Goal: Complete application form: Complete application form

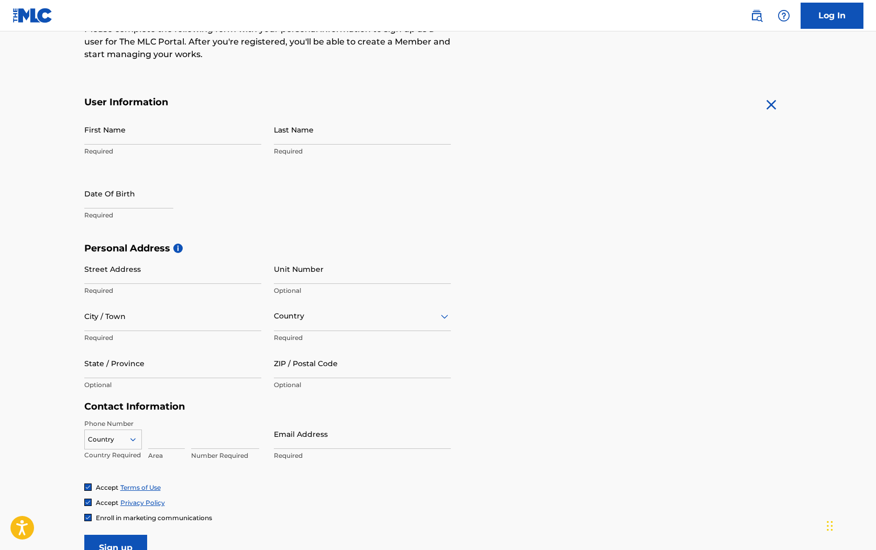
scroll to position [143, 0]
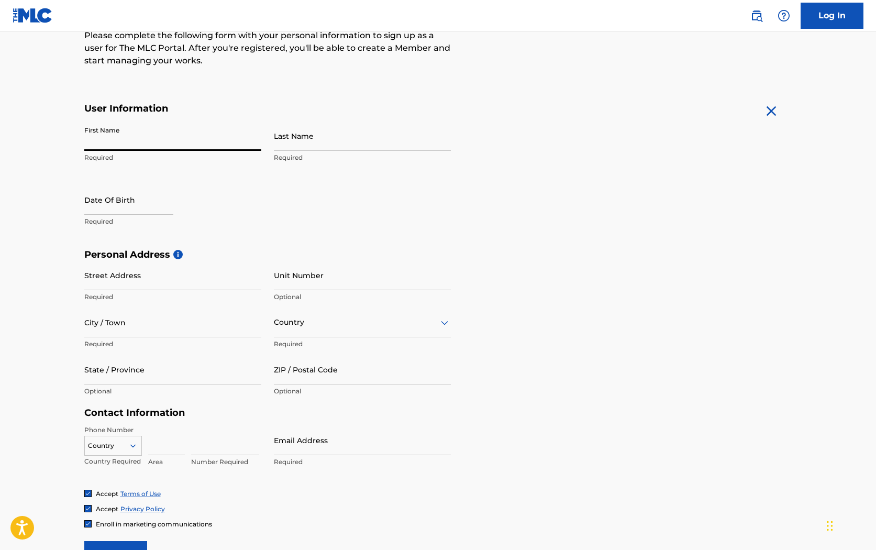
click at [168, 137] on input "First Name" at bounding box center [172, 136] width 177 height 30
type input "[PERSON_NAME]"
type input "4000 Brinker Avenue #54"
type input "Ogden"
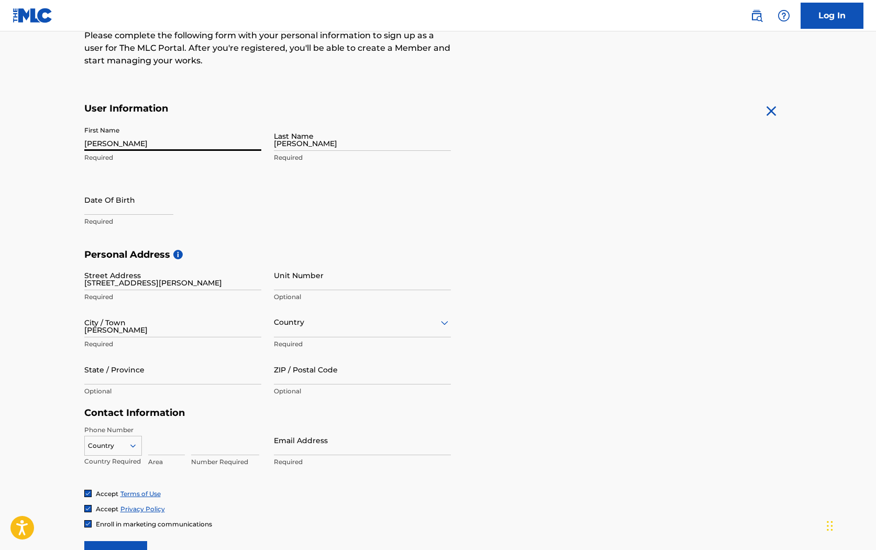
type input "United States"
type input "Utah"
type input "64403"
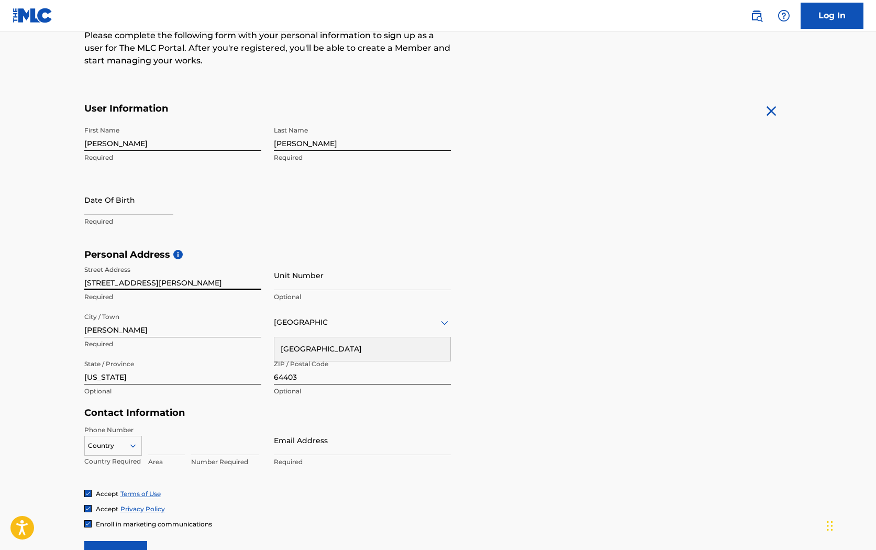
drag, startPoint x: 189, startPoint y: 286, endPoint x: 67, endPoint y: 281, distance: 122.1
click at [67, 281] on main "The MLC uses identity verification before a user is registered to comply with K…" at bounding box center [438, 256] width 876 height 737
paste input "500 N Broadway"
type input "500 N Broadway"
click at [295, 285] on input "Unit Number" at bounding box center [362, 275] width 177 height 30
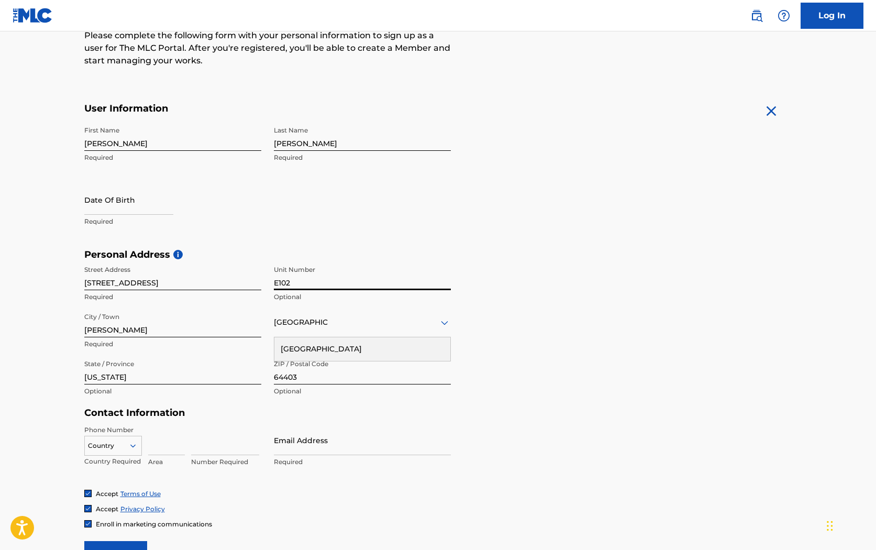
type input "E102"
click at [186, 335] on input "Ogden" at bounding box center [172, 322] width 177 height 30
type input "O"
type input "Farmington"
click at [344, 354] on div "United States" at bounding box center [362, 349] width 176 height 24
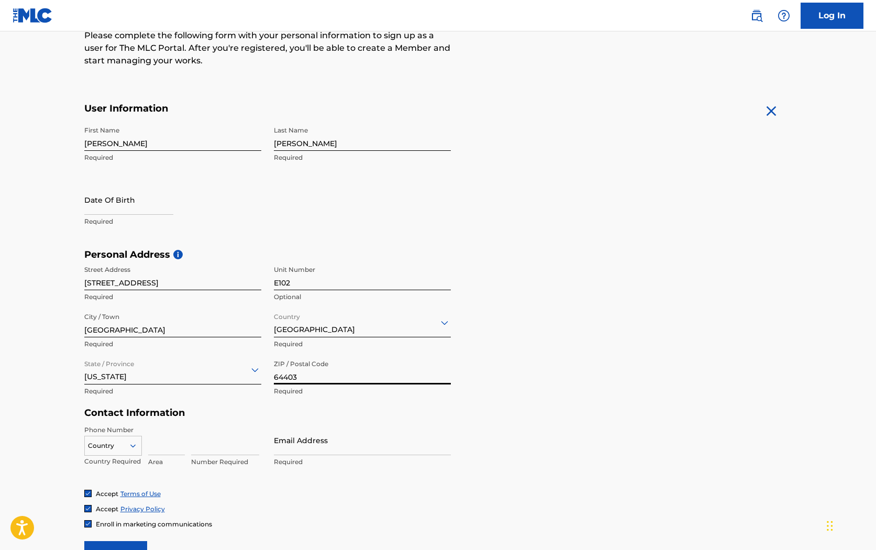
click at [302, 375] on input "64403" at bounding box center [362, 369] width 177 height 30
paste input "84025"
type input "84025"
click at [238, 400] on div "State / Province Utah Required" at bounding box center [172, 377] width 177 height 47
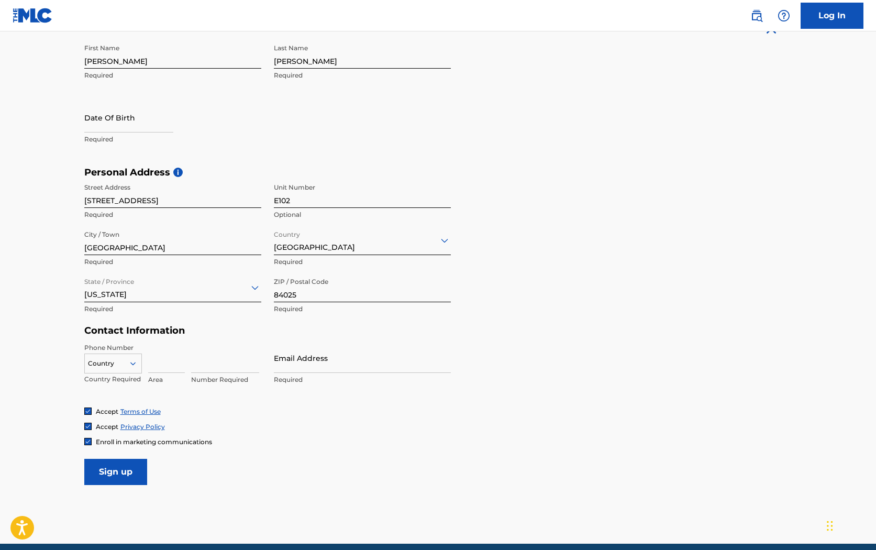
scroll to position [240, 0]
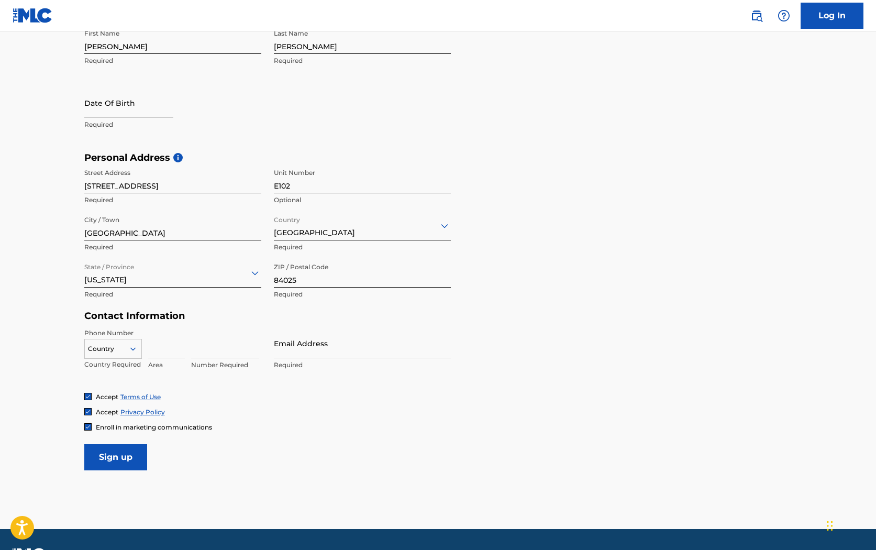
click at [112, 341] on div "Country" at bounding box center [113, 349] width 58 height 20
click at [116, 367] on div "US, [GEOGRAPHIC_DATA] +1" at bounding box center [113, 374] width 57 height 41
click at [155, 353] on input at bounding box center [166, 343] width 37 height 30
type input "385"
click at [217, 354] on input at bounding box center [225, 343] width 68 height 30
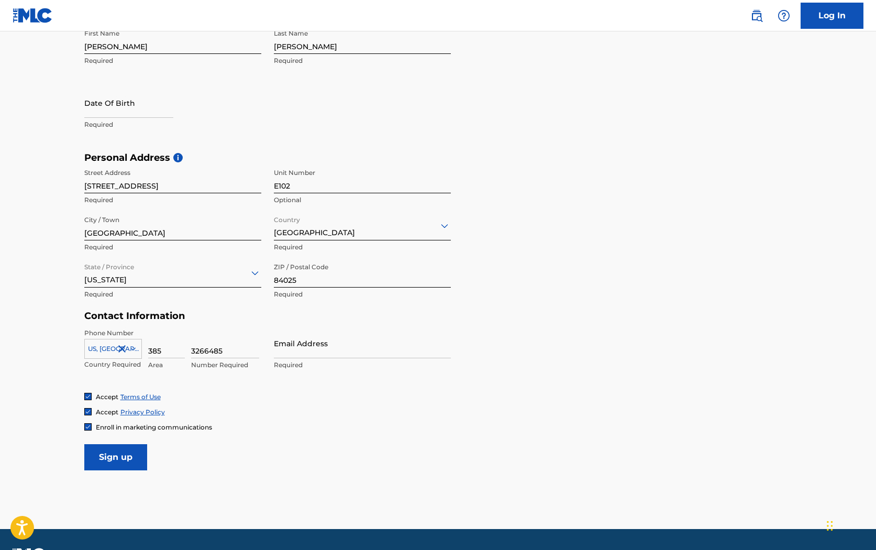
type input "3266485"
click at [350, 351] on input "Email Address" at bounding box center [362, 343] width 177 height 30
type input "[EMAIL_ADDRESS][DOMAIN_NAME]"
click at [127, 459] on input "Sign up" at bounding box center [115, 457] width 63 height 26
drag, startPoint x: 104, startPoint y: 76, endPoint x: 104, endPoint y: 85, distance: 8.4
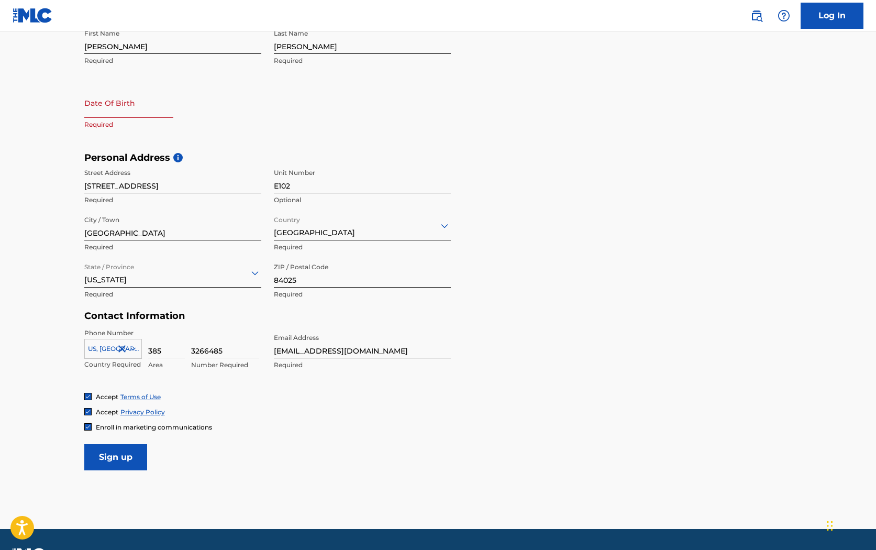
click at [104, 77] on div "First Name Allen Required Last Name Abraham Required Date Of Birth Required" at bounding box center [267, 88] width 366 height 128
click at [104, 87] on div "First Name Allen Required Last Name Abraham Required Date Of Birth Required" at bounding box center [267, 88] width 366 height 128
click at [109, 108] on input "text" at bounding box center [128, 103] width 89 height 30
select select "8"
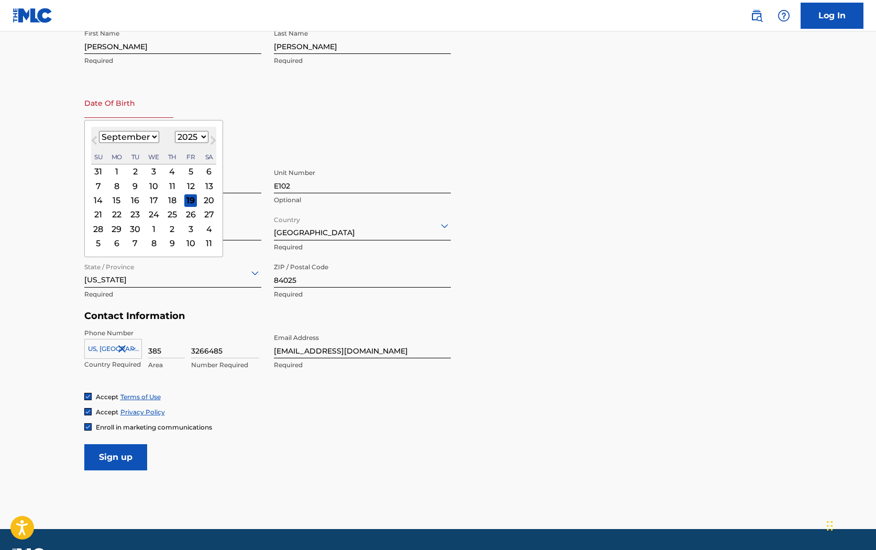
click at [198, 138] on select "1899 1900 1901 1902 1903 1904 1905 1906 1907 1908 1909 1910 1911 1912 1913 1914…" at bounding box center [192, 137] width 34 height 12
select select "2004"
click at [175, 131] on select "1899 1900 1901 1902 1903 1904 1905 1906 1907 1908 1909 1910 1911 1912 1913 1914…" at bounding box center [192, 137] width 34 height 12
click at [140, 136] on select "January February March April May June July August September October November De…" at bounding box center [129, 137] width 60 height 12
select select "11"
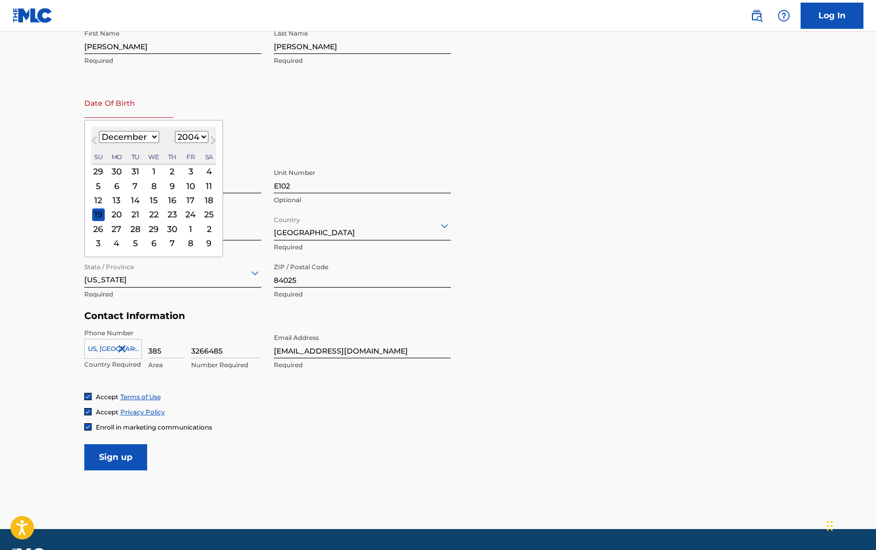
click at [99, 131] on select "January February March April May June July August September October November De…" at bounding box center [129, 137] width 60 height 12
click at [152, 214] on div "22" at bounding box center [153, 214] width 13 height 13
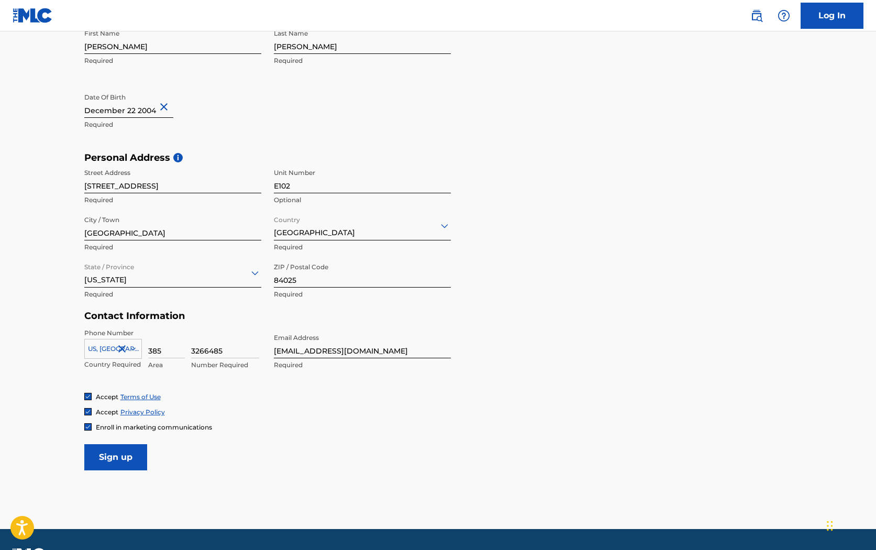
click at [133, 458] on input "Sign up" at bounding box center [115, 457] width 63 height 26
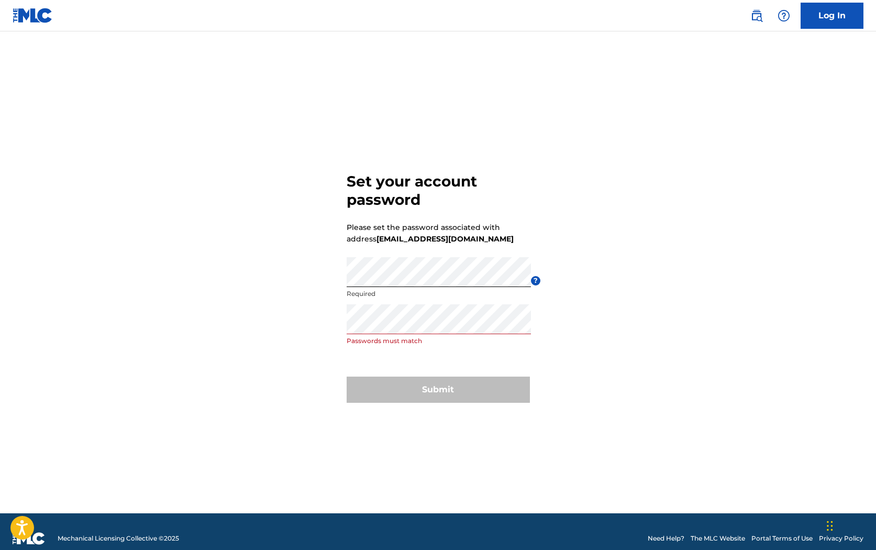
click at [470, 336] on div "Re enter password Passwords must match" at bounding box center [439, 327] width 184 height 47
click at [316, 328] on div "Set your account password Please set the password associated with address [EMAI…" at bounding box center [438, 285] width 733 height 455
click at [286, 280] on div "Set your account password Please set the password associated with address [EMAI…" at bounding box center [438, 285] width 733 height 455
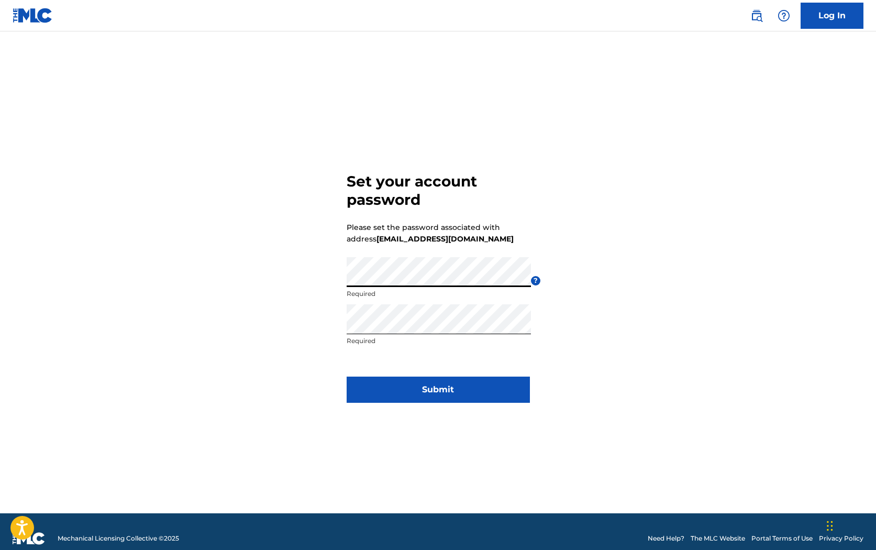
click at [430, 392] on button "Submit" at bounding box center [438, 389] width 183 height 26
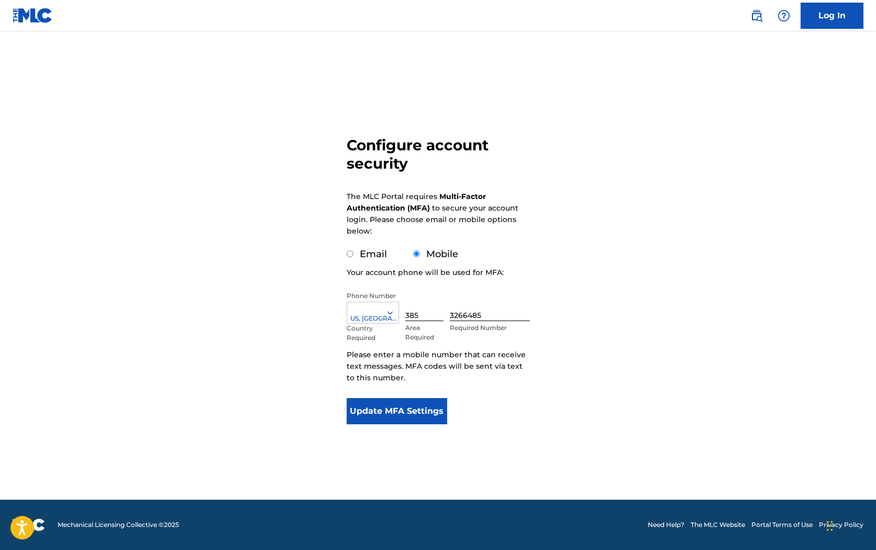
click at [415, 425] on form "Configure account security The MLC Portal requires Multi-Factor Authentication …" at bounding box center [438, 256] width 183 height 396
click at [415, 411] on button "Update MFA Settings" at bounding box center [397, 411] width 101 height 26
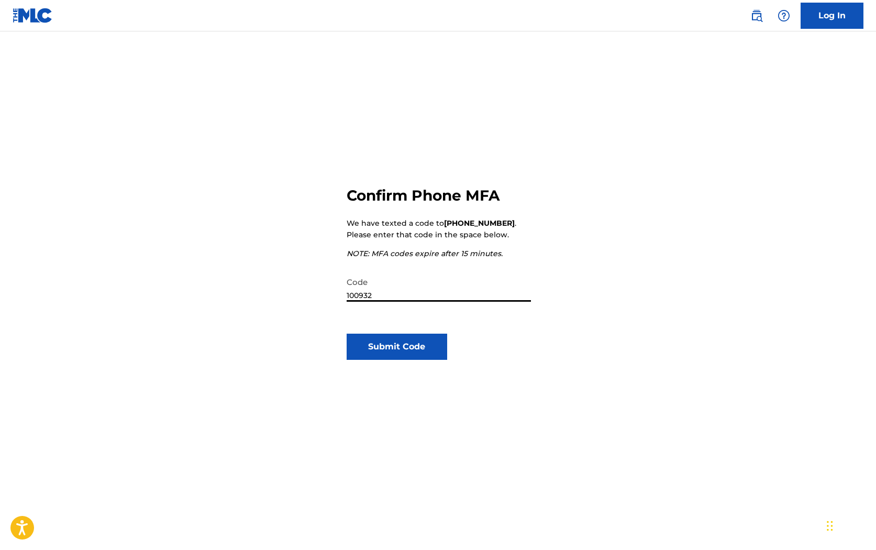
type input "100932"
click at [408, 352] on button "Submit Code" at bounding box center [397, 346] width 101 height 26
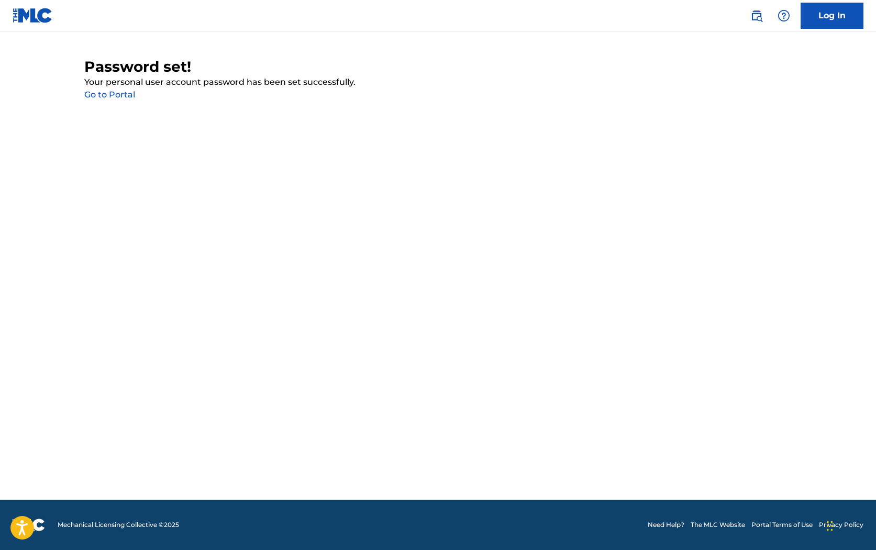
click at [104, 98] on link "Go to Portal" at bounding box center [109, 95] width 51 height 10
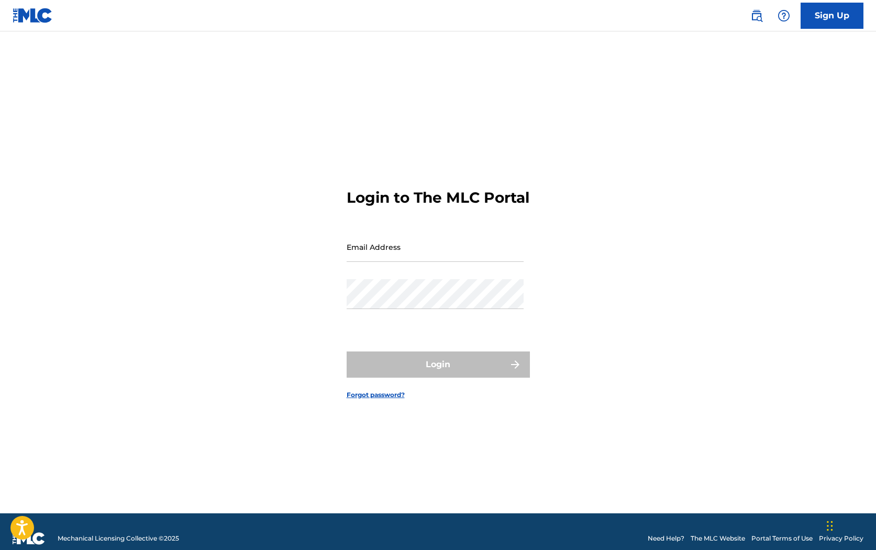
click at [390, 262] on input "Email Address" at bounding box center [435, 247] width 177 height 30
type input "a"
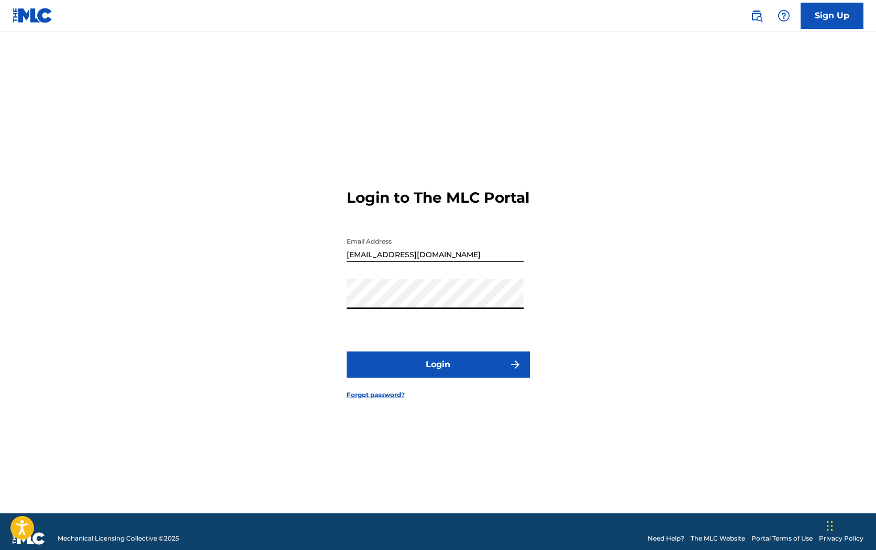
click at [463, 377] on button "Login" at bounding box center [438, 364] width 183 height 26
click at [375, 262] on input "[EMAIL_ADDRESS][DOMAIN_NAME]" at bounding box center [435, 247] width 177 height 30
type input "[EMAIL_ADDRESS][DOMAIN_NAME]"
click at [405, 350] on form "Login to The MLC Portal Email Address [EMAIL_ADDRESS][DOMAIN_NAME] Password Log…" at bounding box center [438, 285] width 183 height 455
click at [405, 362] on button "Login" at bounding box center [438, 364] width 183 height 26
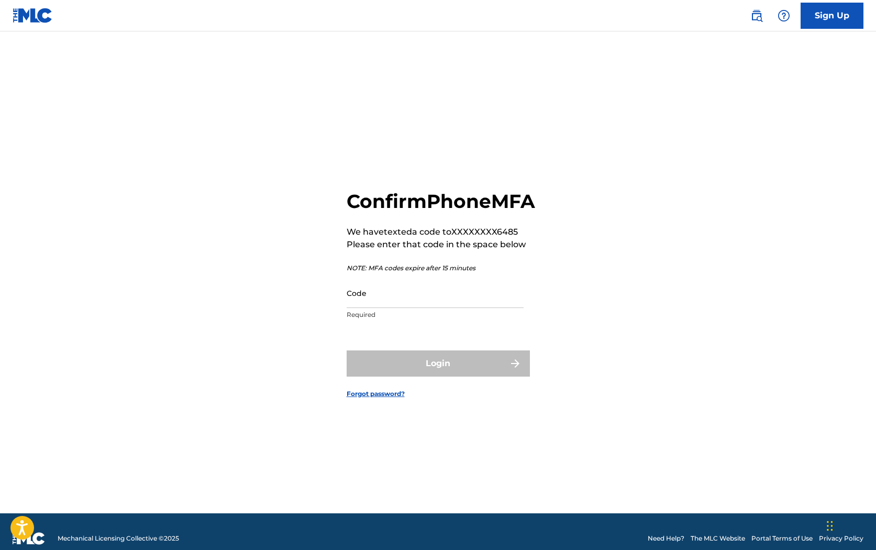
click at [393, 298] on input "Code" at bounding box center [435, 293] width 177 height 30
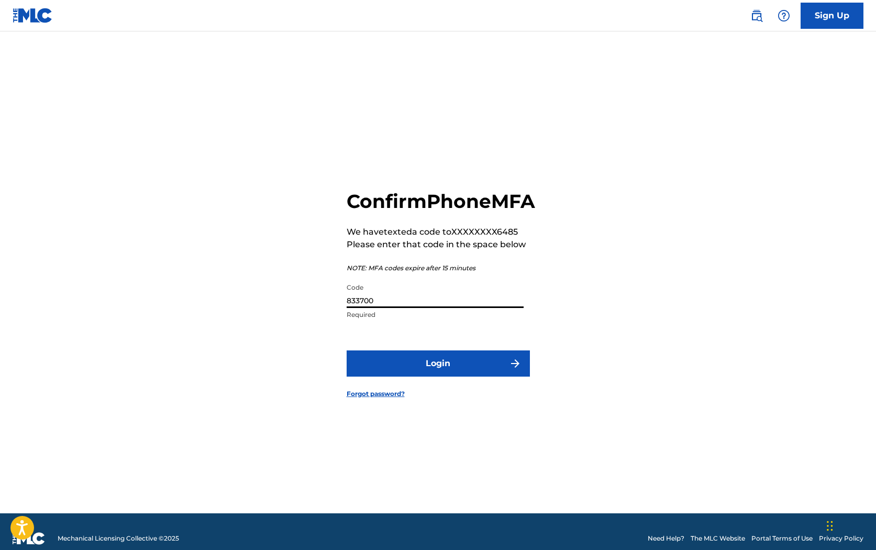
type input "833700"
click at [423, 376] on button "Login" at bounding box center [438, 363] width 183 height 26
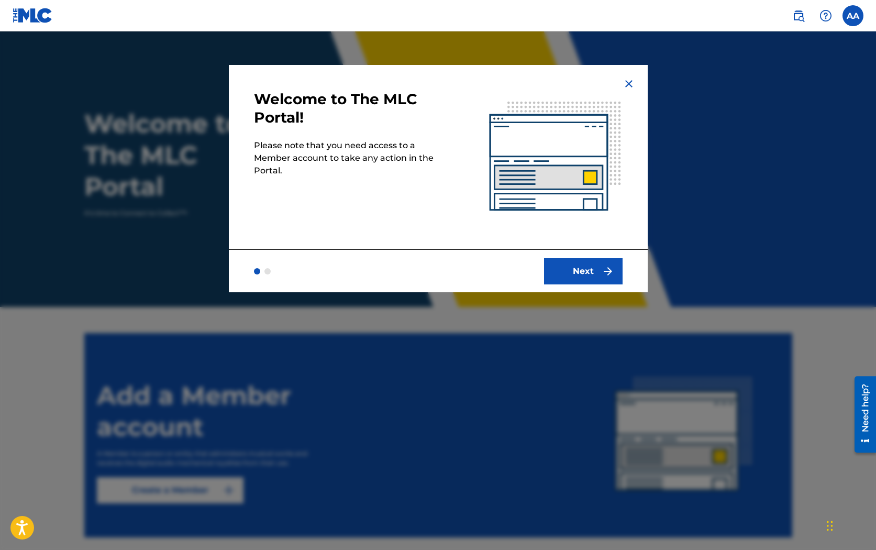
click at [560, 268] on button "Next" at bounding box center [583, 271] width 79 height 26
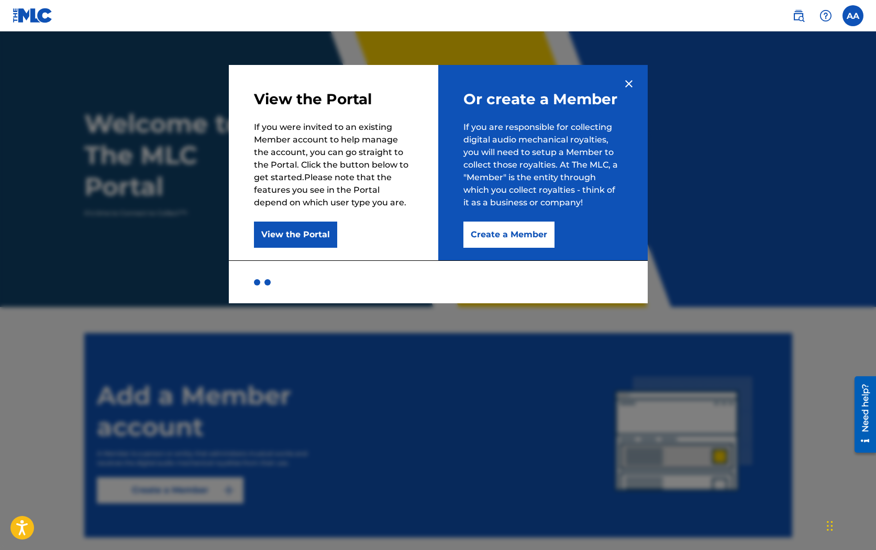
click at [501, 233] on button "Create a Member" at bounding box center [508, 234] width 91 height 26
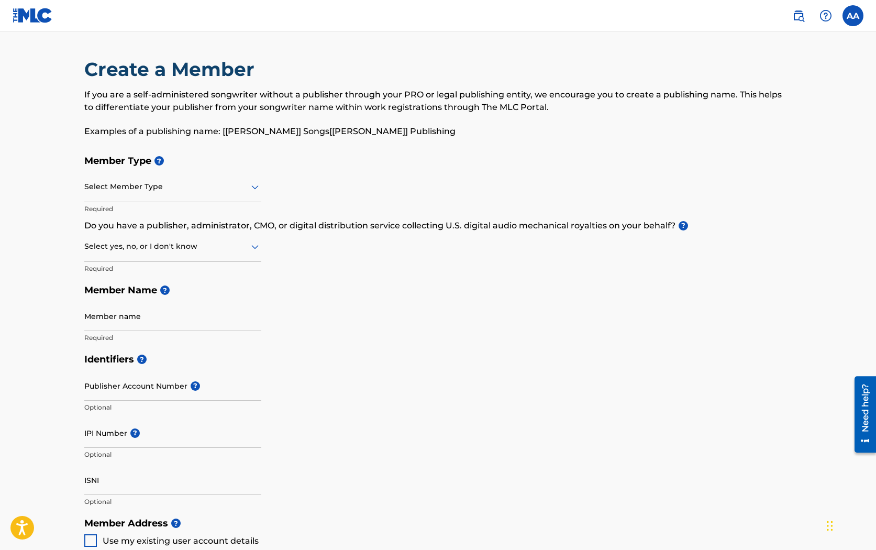
click at [121, 185] on div at bounding box center [172, 186] width 177 height 13
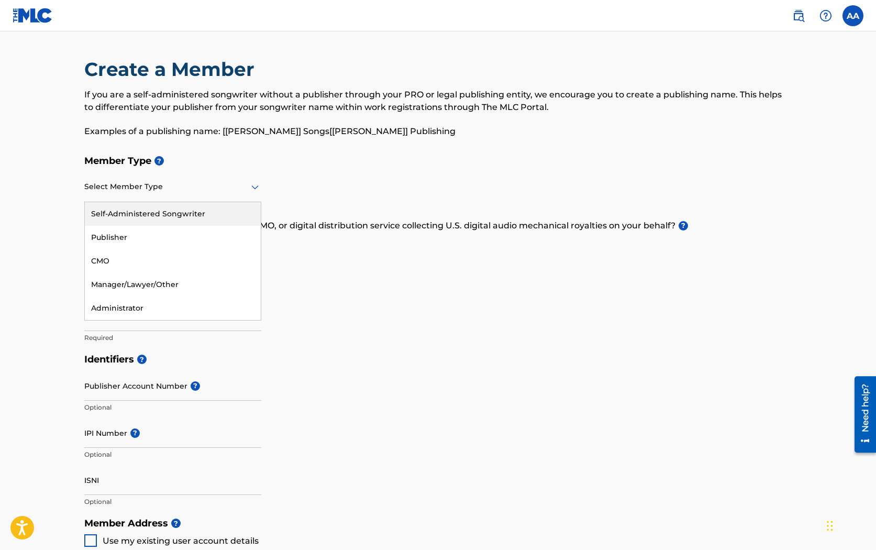
click at [144, 210] on div "Self-Administered Songwriter" at bounding box center [173, 214] width 176 height 24
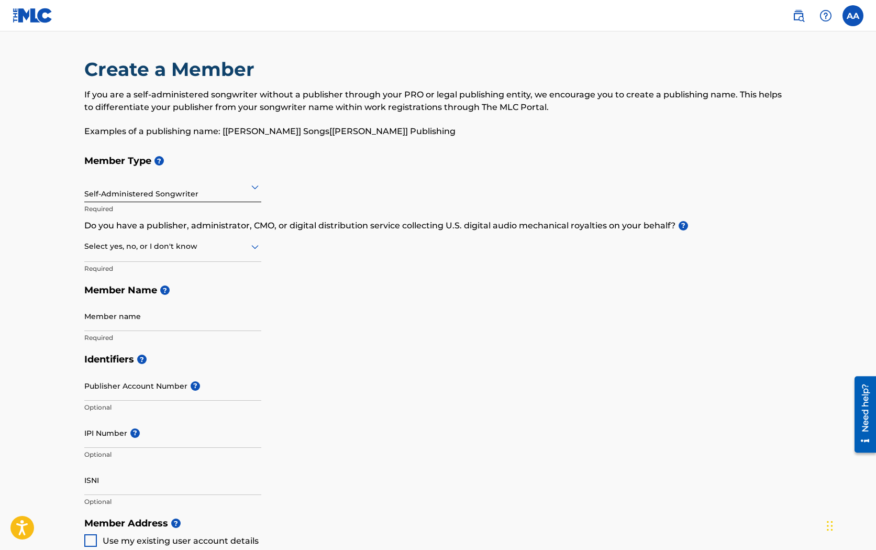
click at [174, 267] on p "Required" at bounding box center [172, 268] width 177 height 9
click at [175, 250] on div at bounding box center [172, 246] width 177 height 13
click at [244, 264] on div "Yes" at bounding box center [173, 274] width 176 height 24
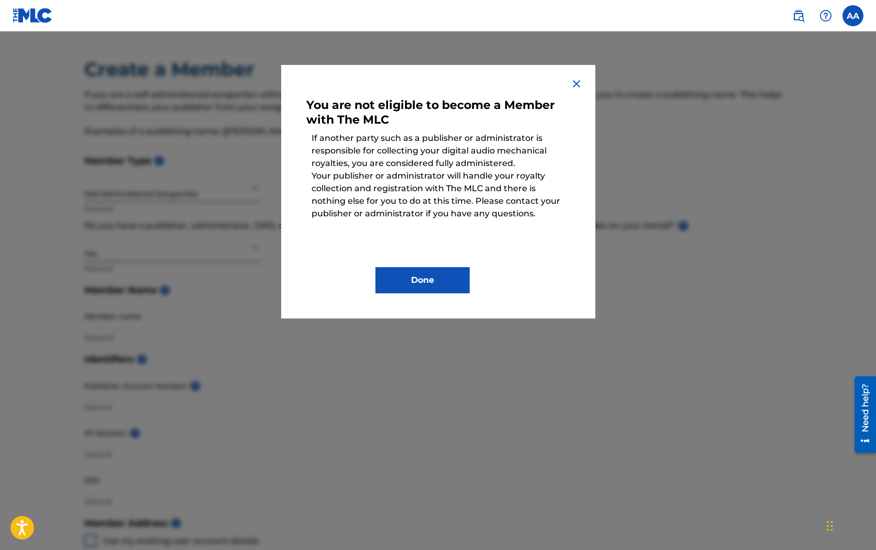
click at [435, 298] on div "You are not eligible to become a Member with The MLC If another party such as a…" at bounding box center [438, 191] width 314 height 253
click at [435, 286] on button "Done" at bounding box center [422, 280] width 94 height 26
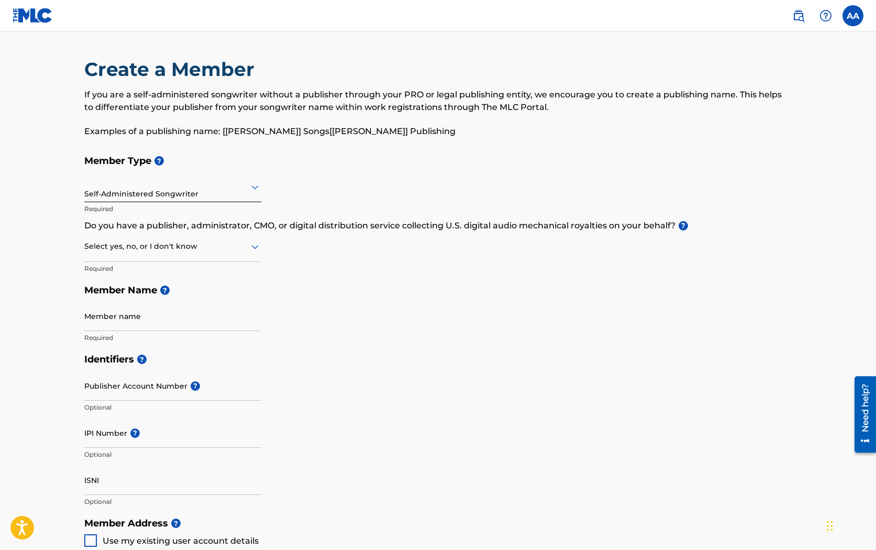
click at [221, 253] on div "Select yes, no, or I don't know" at bounding box center [172, 247] width 177 height 30
click at [205, 274] on div "Yes" at bounding box center [173, 274] width 176 height 24
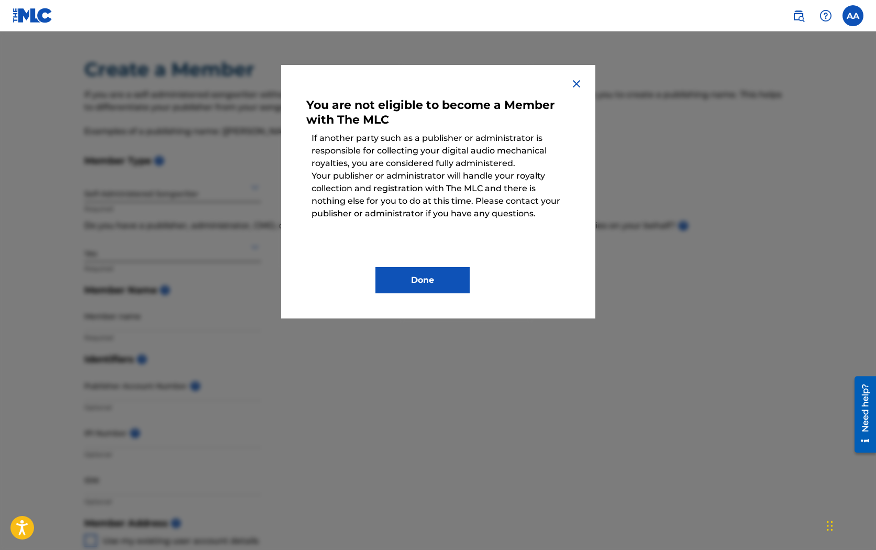
click at [577, 81] on img at bounding box center [576, 83] width 13 height 13
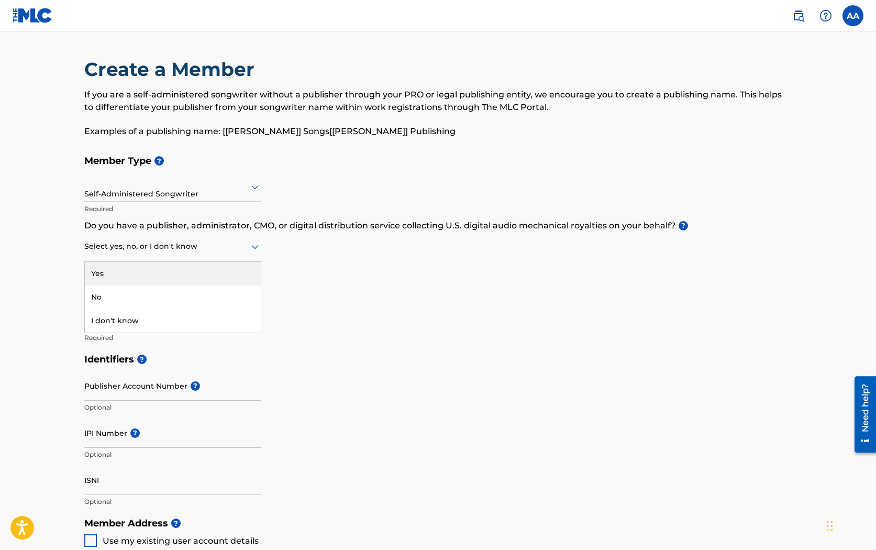
click at [210, 250] on div at bounding box center [172, 246] width 177 height 13
click at [435, 287] on h5 "Member Name ?" at bounding box center [438, 290] width 708 height 23
click at [223, 221] on p "Do you have a publisher, administrator, CMO, or digital distribution service co…" at bounding box center [438, 225] width 708 height 13
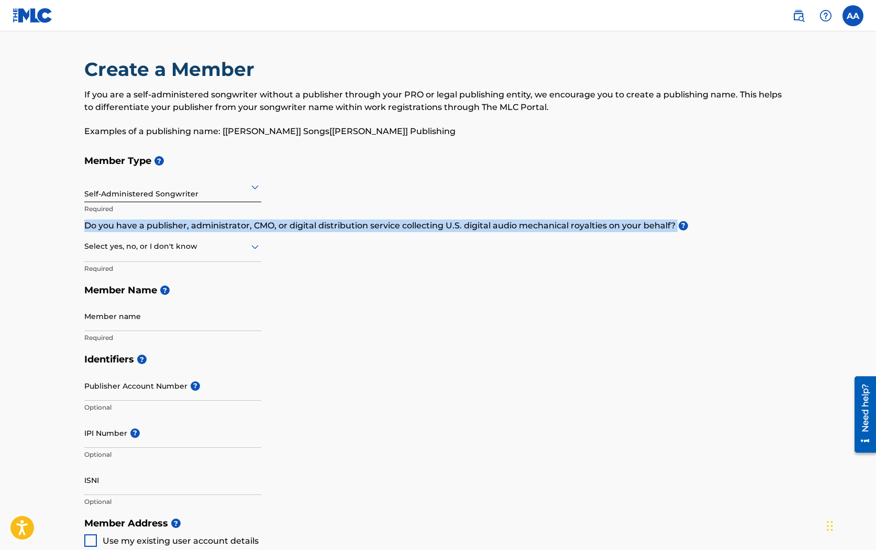
click at [223, 221] on p "Do you have a publisher, administrator, CMO, or digital distribution service co…" at bounding box center [438, 225] width 708 height 13
copy p "Do you have a publisher, administrator, CMO, or digital distribution service co…"
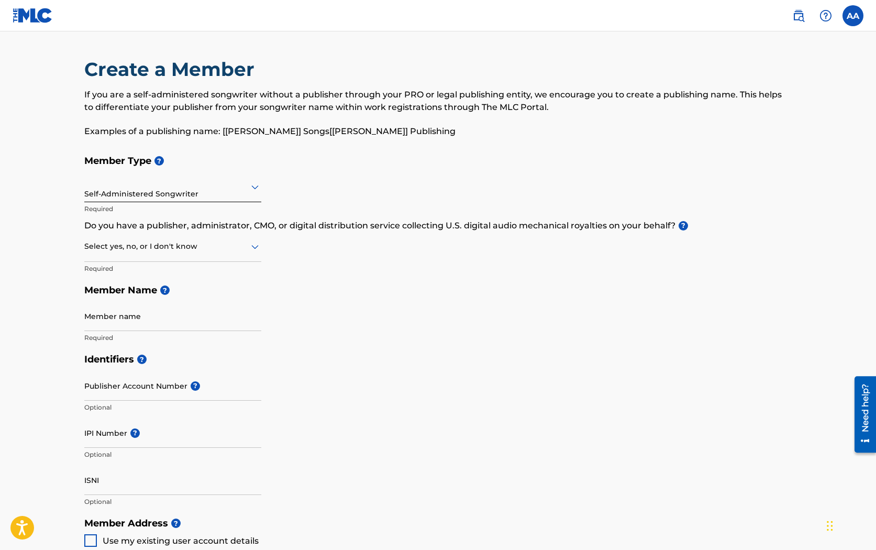
click at [159, 265] on p "Required" at bounding box center [172, 268] width 177 height 9
click at [162, 252] on div at bounding box center [172, 246] width 177 height 13
click at [162, 285] on div "No" at bounding box center [173, 297] width 176 height 24
click at [184, 326] on input "Member name" at bounding box center [172, 316] width 177 height 30
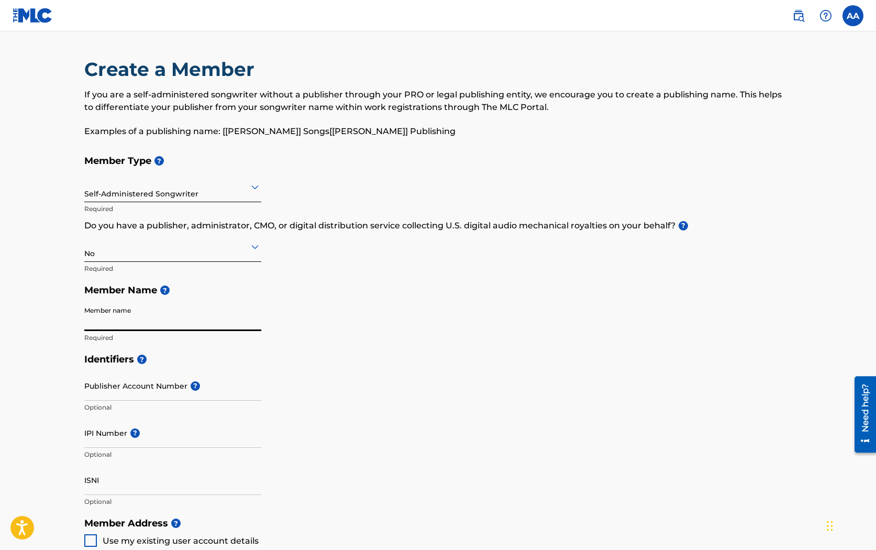
click at [103, 286] on h5 "Member Name ?" at bounding box center [438, 290] width 708 height 23
copy h5 "Member Name"
click at [204, 205] on p "Required" at bounding box center [172, 208] width 177 height 9
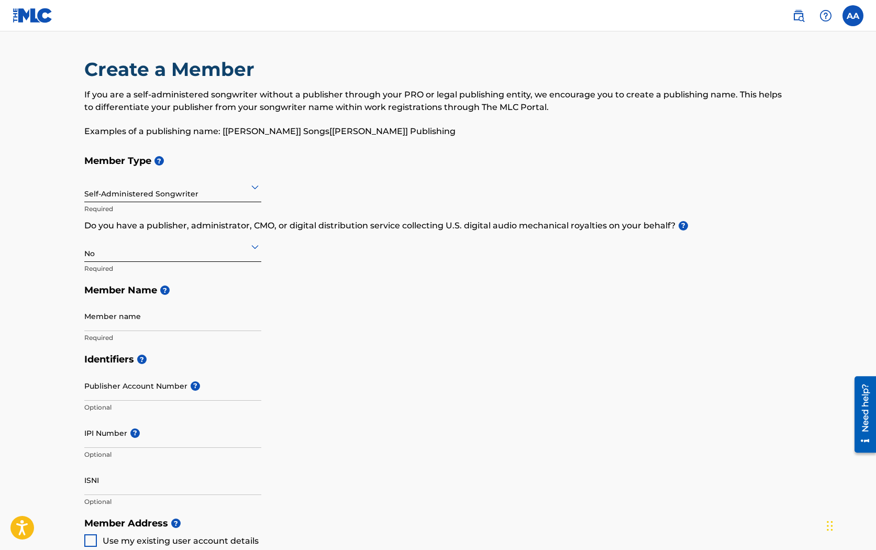
click at [232, 194] on div "Self-Administered Songwriter" at bounding box center [172, 187] width 177 height 26
click at [394, 360] on h5 "Identifiers ?" at bounding box center [438, 359] width 708 height 23
click at [227, 191] on div at bounding box center [172, 186] width 177 height 13
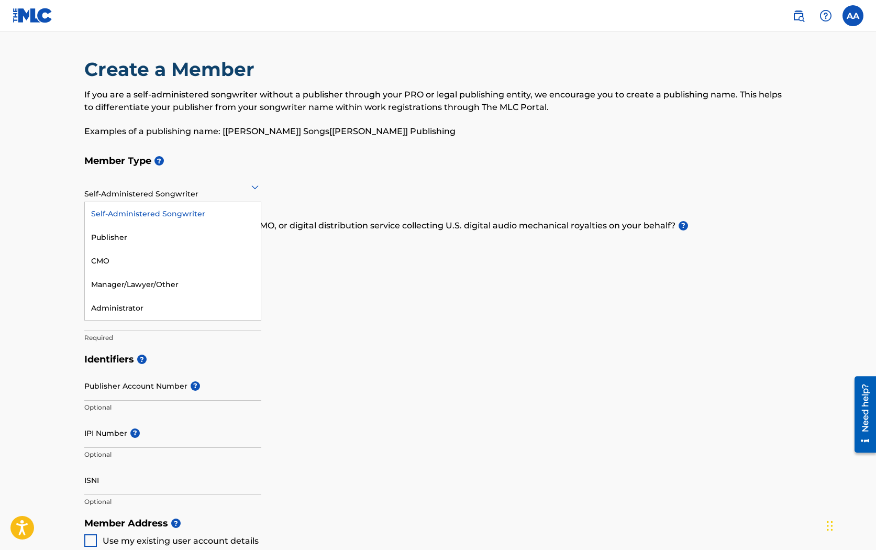
click at [443, 331] on div "Member Type ? Self-Administered Songwriter selected, 1 of 5. 5 results availabl…" at bounding box center [438, 249] width 708 height 198
